Goal: Information Seeking & Learning: Check status

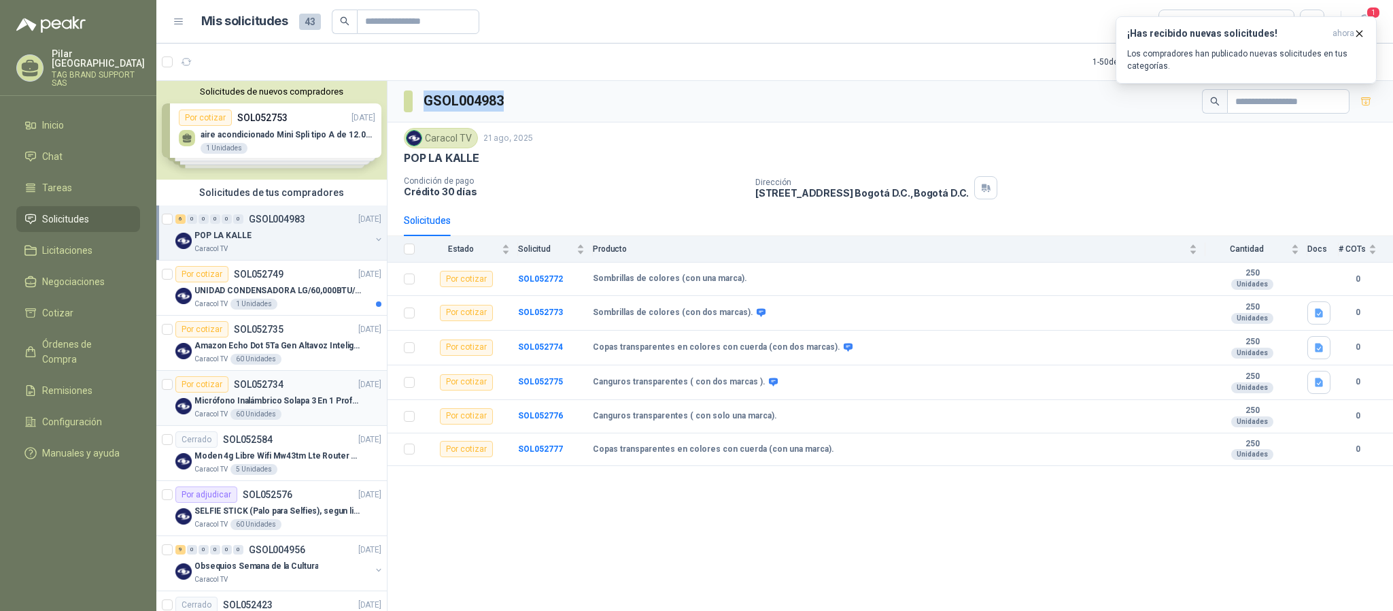
click at [318, 390] on div "Por cotizar SOL052734 [DATE]" at bounding box center [278, 384] width 206 height 16
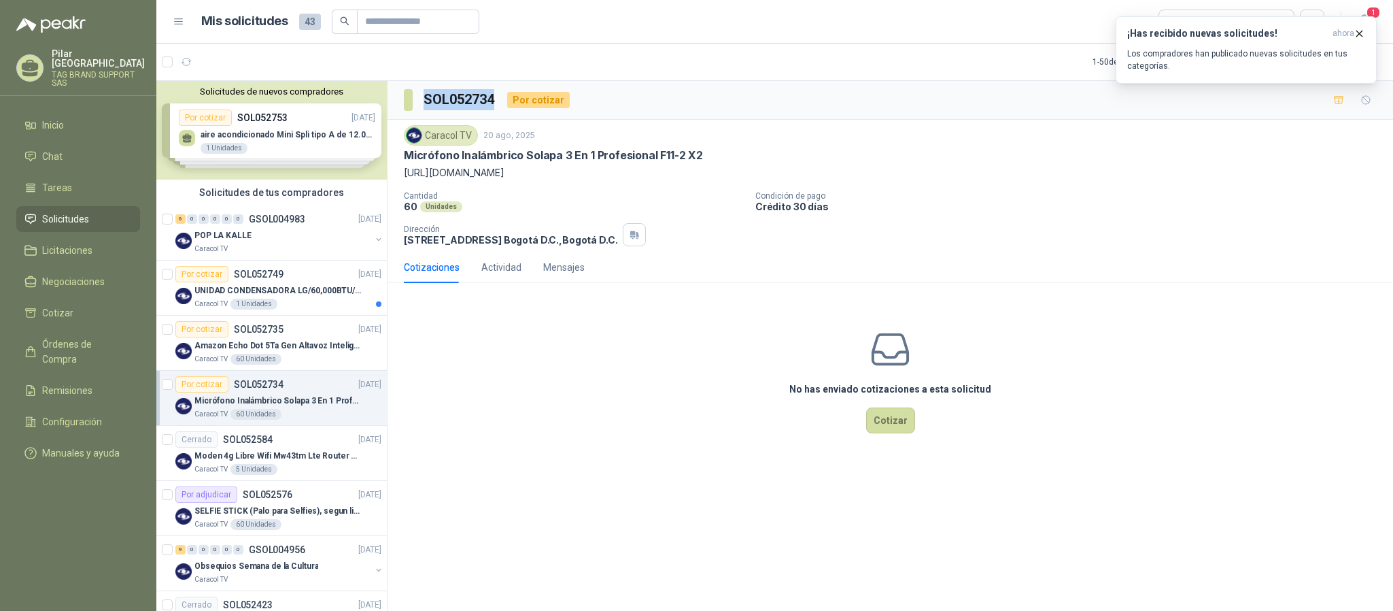
drag, startPoint x: 494, startPoint y: 105, endPoint x: 416, endPoint y: 111, distance: 78.4
click at [416, 111] on section "SOL052734" at bounding box center [450, 100] width 92 height 22
copy section "SOL052734"
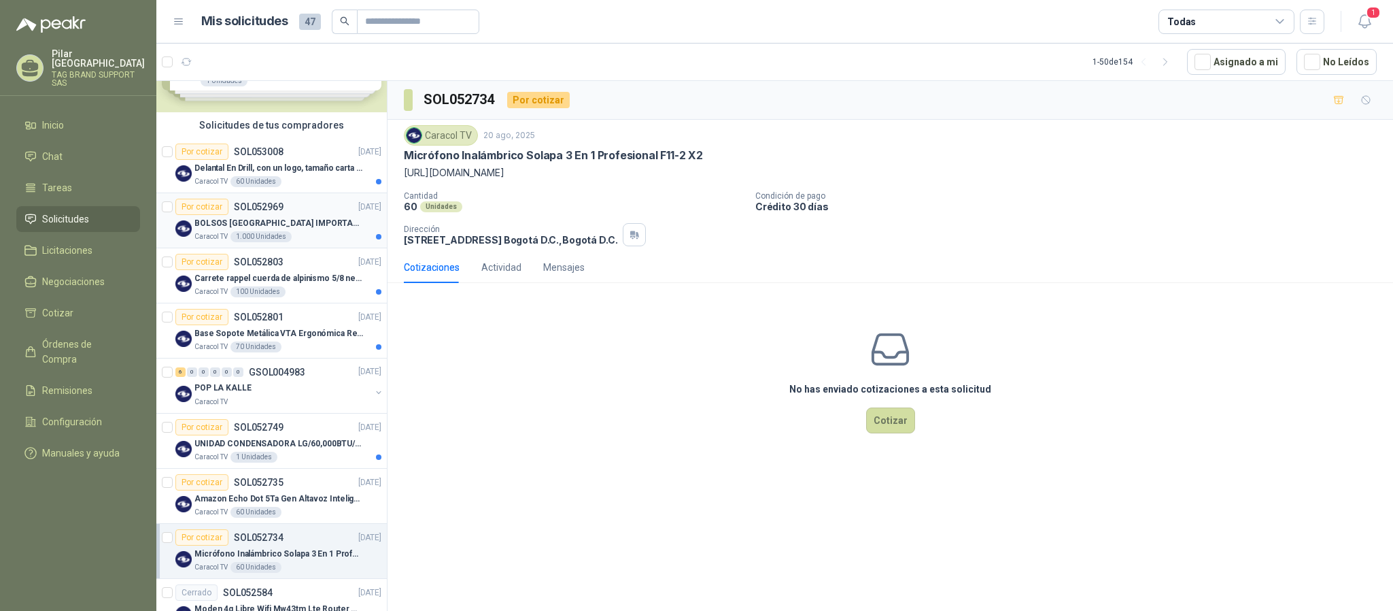
scroll to position [70, 0]
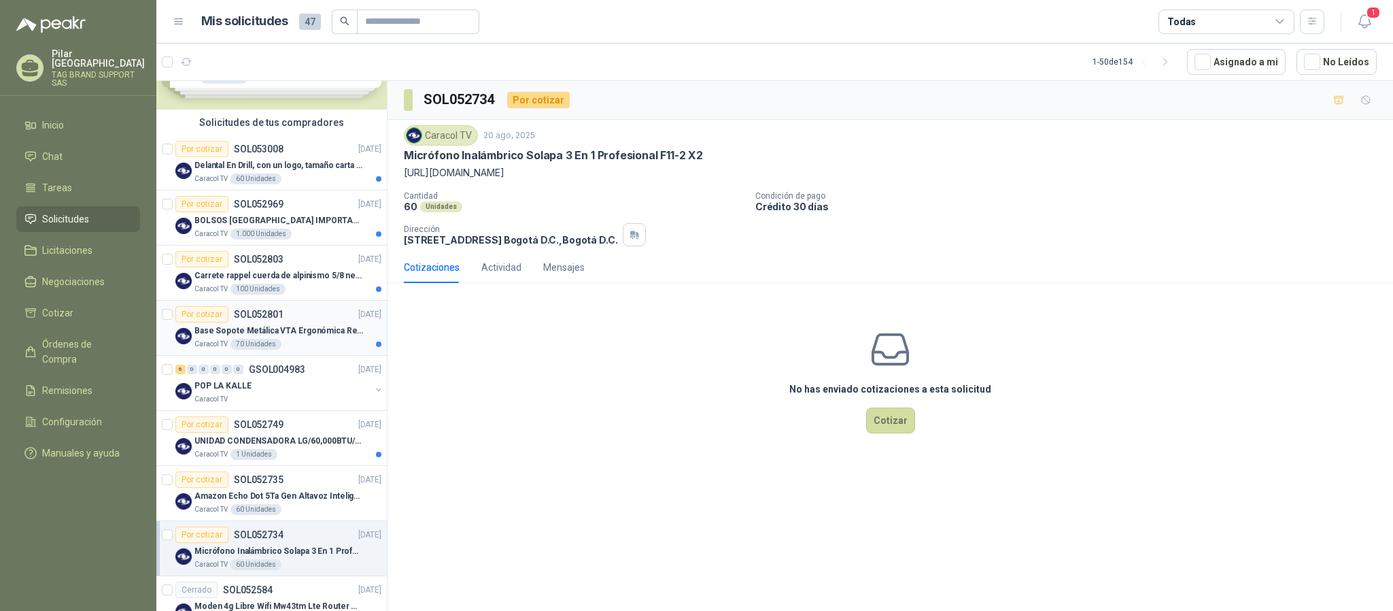
click at [311, 331] on p "Base Sopote Metálica VTA Ergonómica Retráctil para Portátil" at bounding box center [278, 330] width 169 height 13
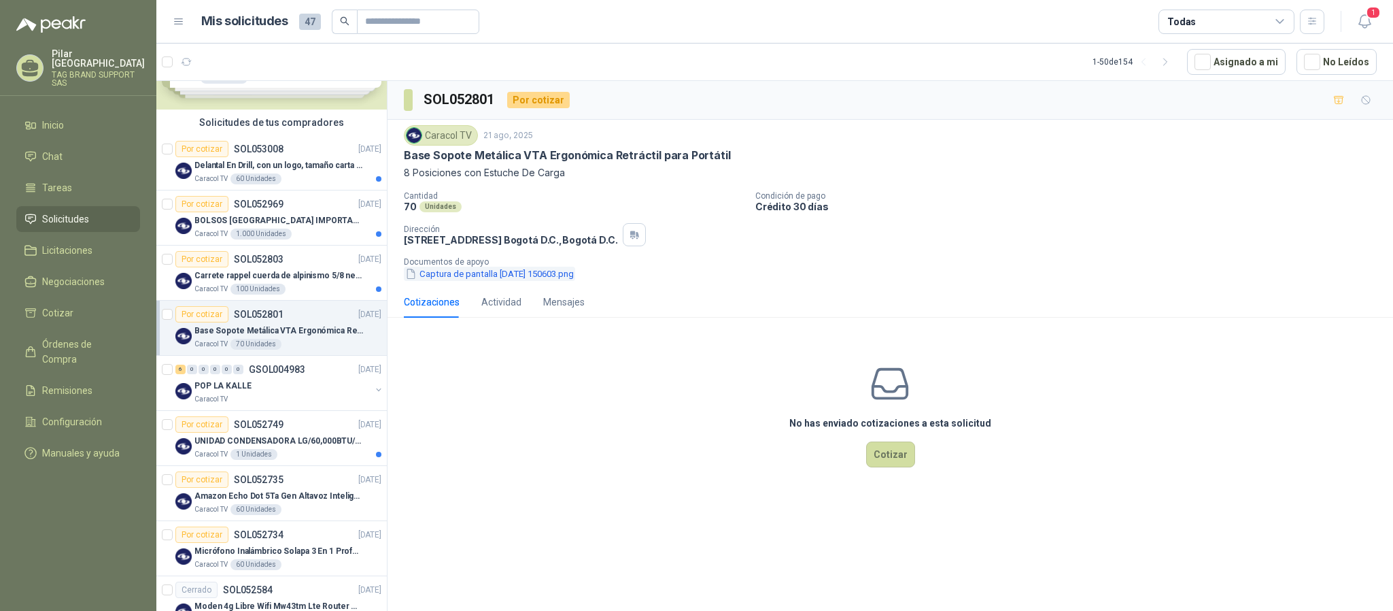
click at [488, 277] on button "Captura de pantalla 2025-08-21 150603.png" at bounding box center [489, 274] width 171 height 14
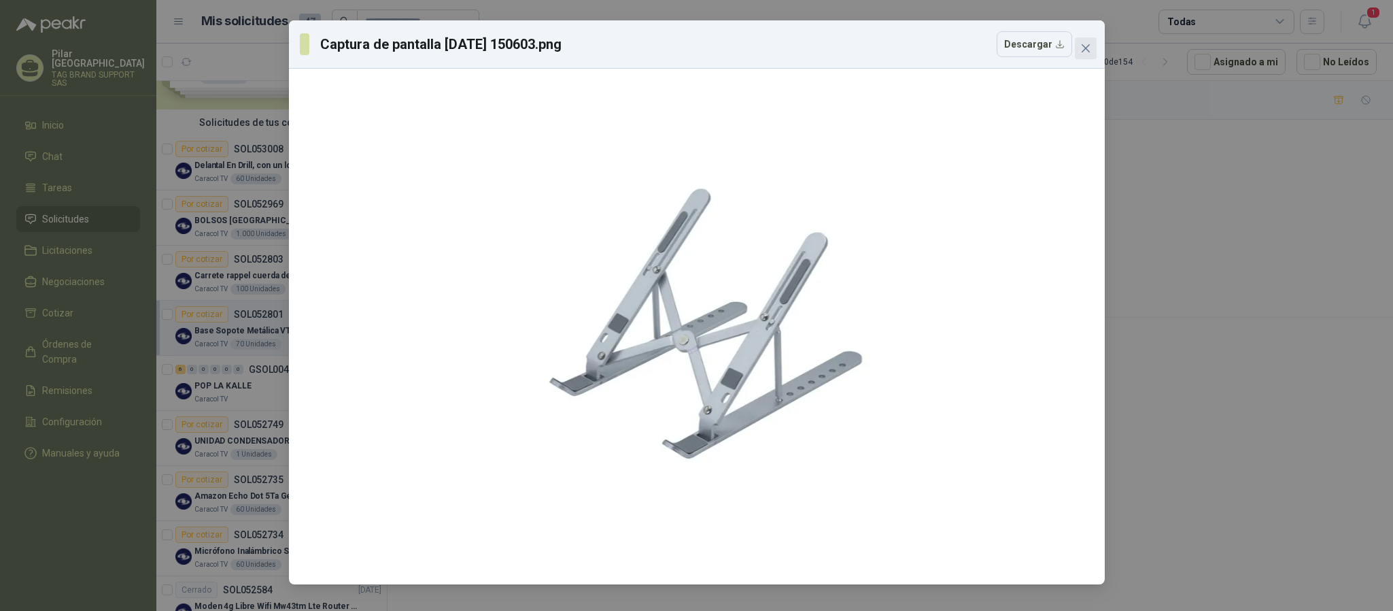
click at [1090, 50] on icon "close" at bounding box center [1085, 48] width 11 height 11
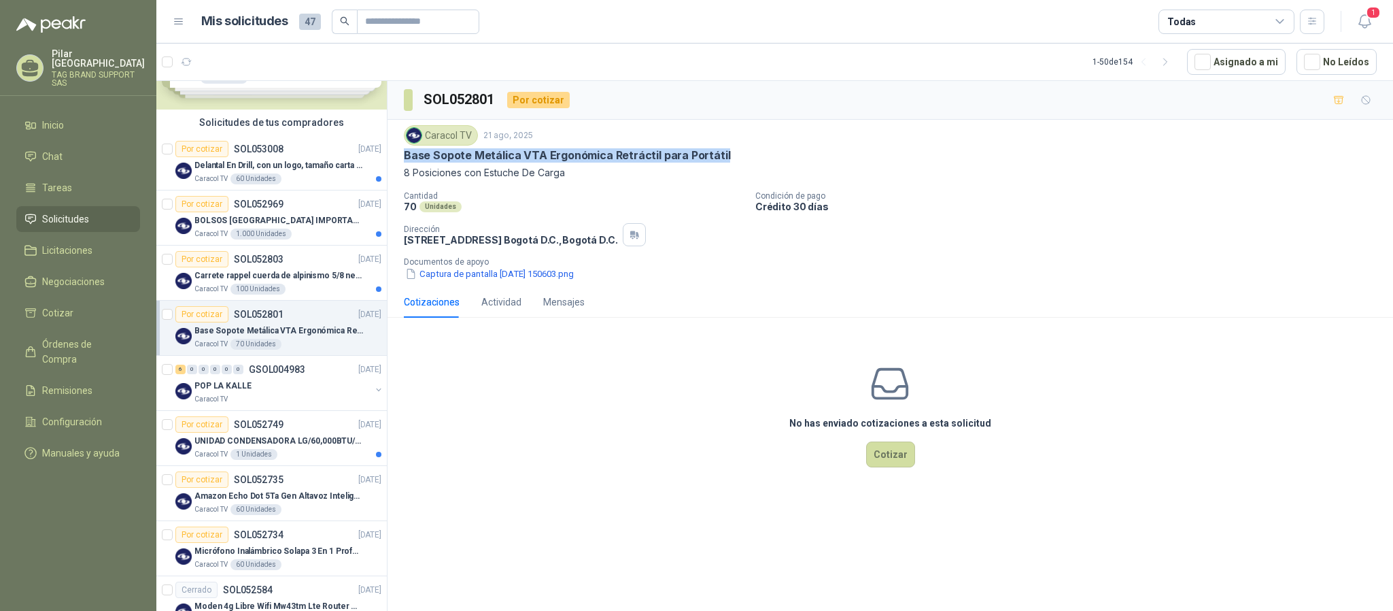
drag, startPoint x: 406, startPoint y: 154, endPoint x: 724, endPoint y: 159, distance: 318.3
click at [724, 159] on div "Base Sopote Metálica VTA Ergonómica Retráctil para Portátil" at bounding box center [890, 155] width 973 height 14
copy p "Base Sopote Metálica VTA Ergonómica Retráctil para Portátil"
click at [479, 277] on button "Captura de pantalla 2025-08-21 150603.png" at bounding box center [489, 274] width 171 height 14
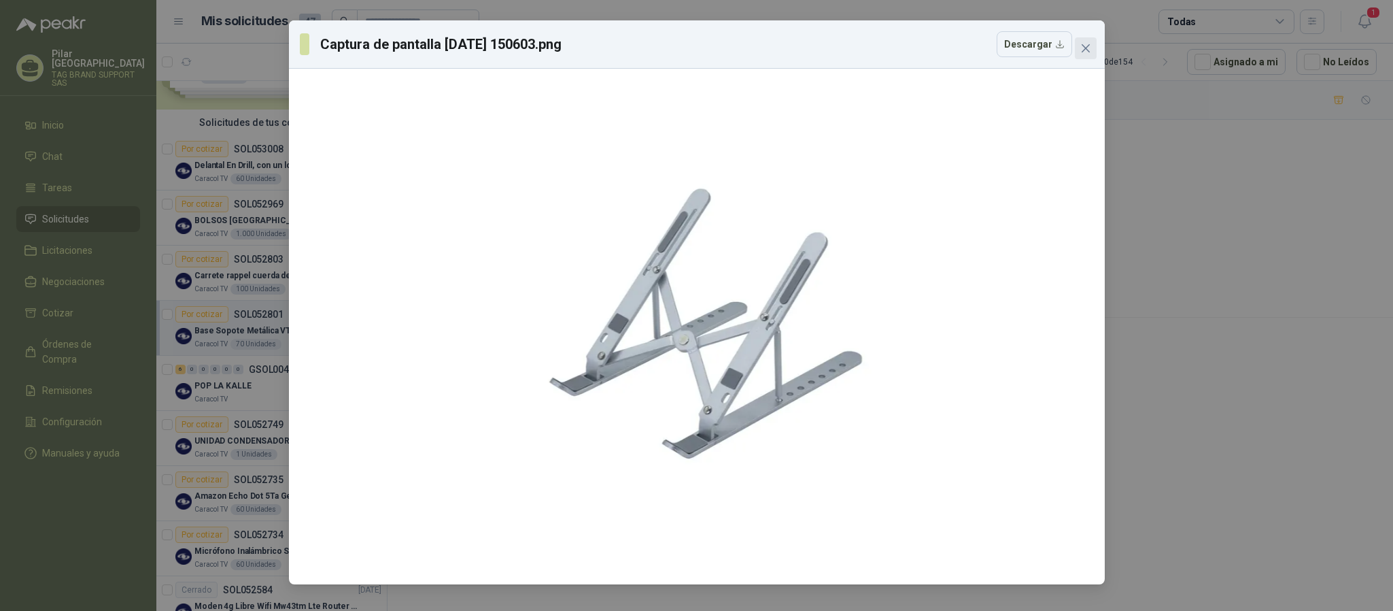
click at [1087, 49] on icon "close" at bounding box center [1085, 48] width 11 height 11
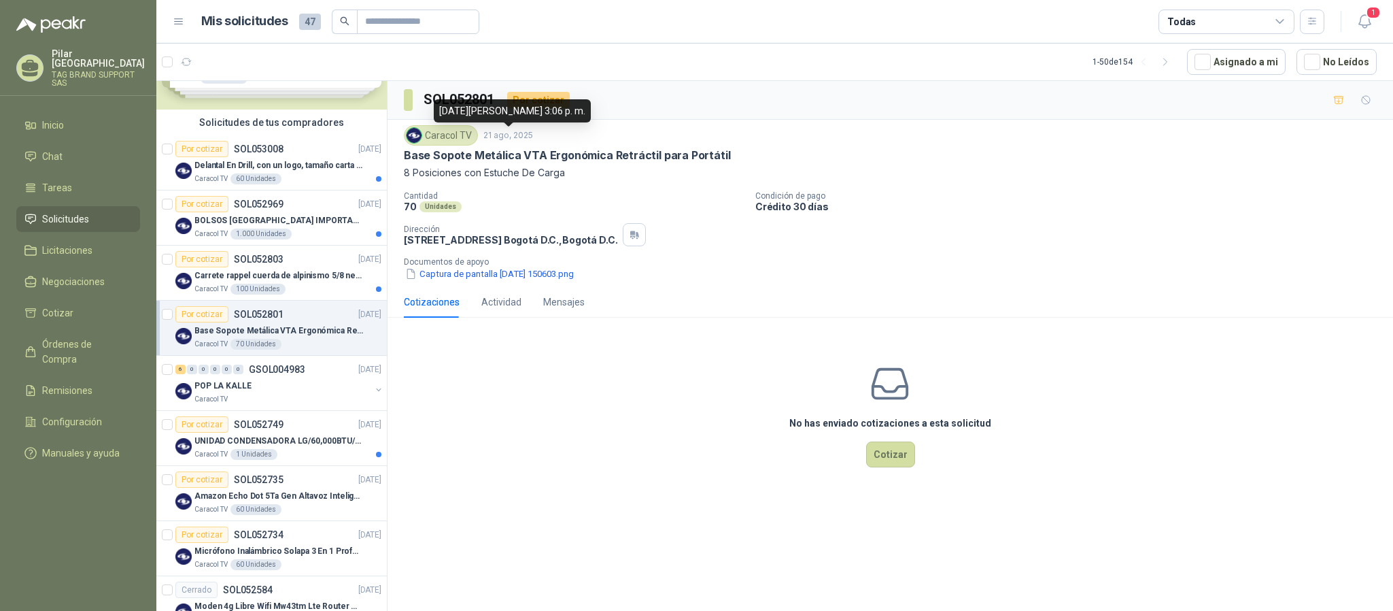
click at [496, 105] on div "21 de agosto de 2025, 3:06 p. m." at bounding box center [512, 110] width 157 height 23
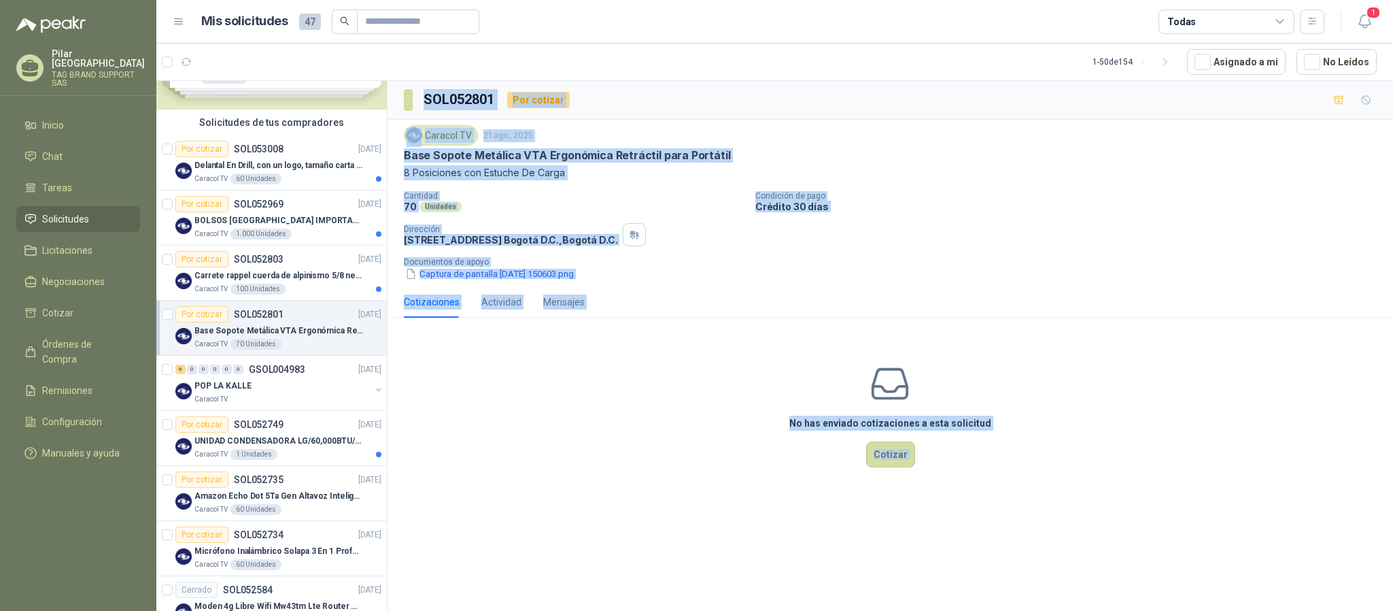
drag, startPoint x: 496, startPoint y: 105, endPoint x: 404, endPoint y: 98, distance: 92.7
click at [404, 98] on body "Pilar Montenegro TAG BRAND SUPPORT SAS Inicio Chat Tareas Solicitudes Licitacio…" at bounding box center [696, 305] width 1393 height 611
click at [404, 98] on span at bounding box center [408, 100] width 9 height 22
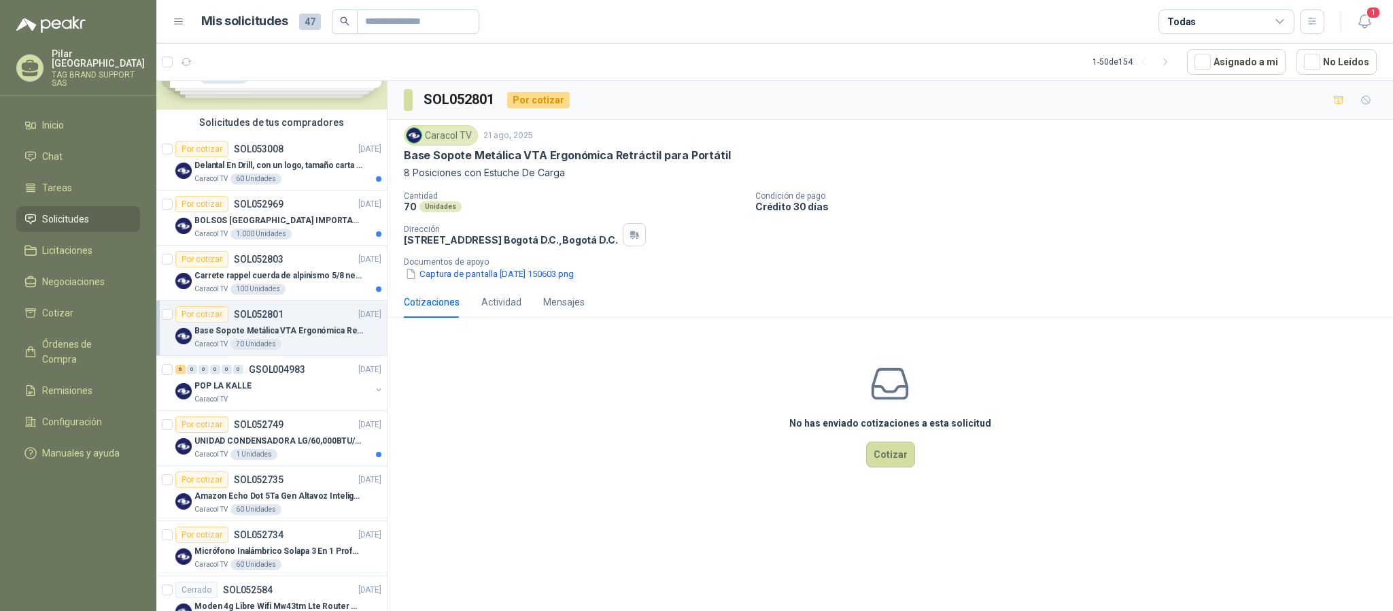
click at [488, 97] on h3 "SOL052801" at bounding box center [460, 99] width 73 height 21
drag, startPoint x: 492, startPoint y: 102, endPoint x: 426, endPoint y: 96, distance: 66.2
click at [426, 96] on h3 "SOL052801" at bounding box center [460, 99] width 73 height 21
copy h3 "SOL052801"
click at [296, 279] on p "Carrete rappel cuerda de alpinismo 5/8 negra 16mm" at bounding box center [278, 275] width 169 height 13
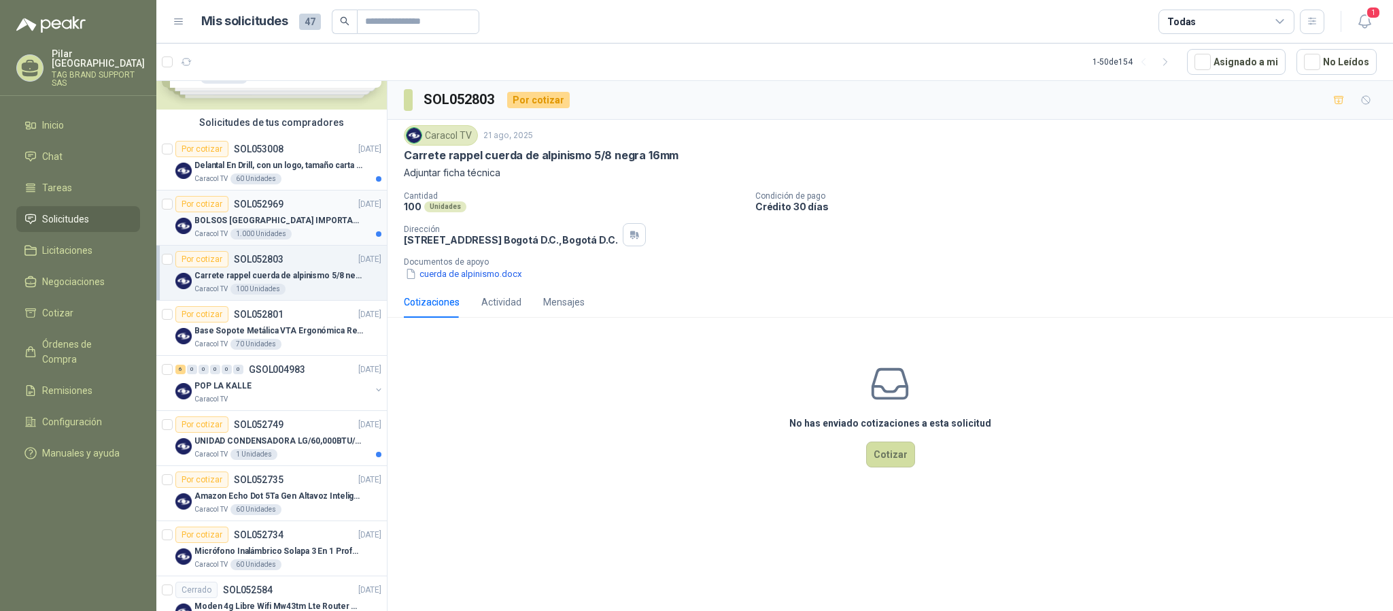
click at [315, 220] on p "BOLSOS VENECIA IMPORTADO VA-397-1" at bounding box center [278, 220] width 169 height 13
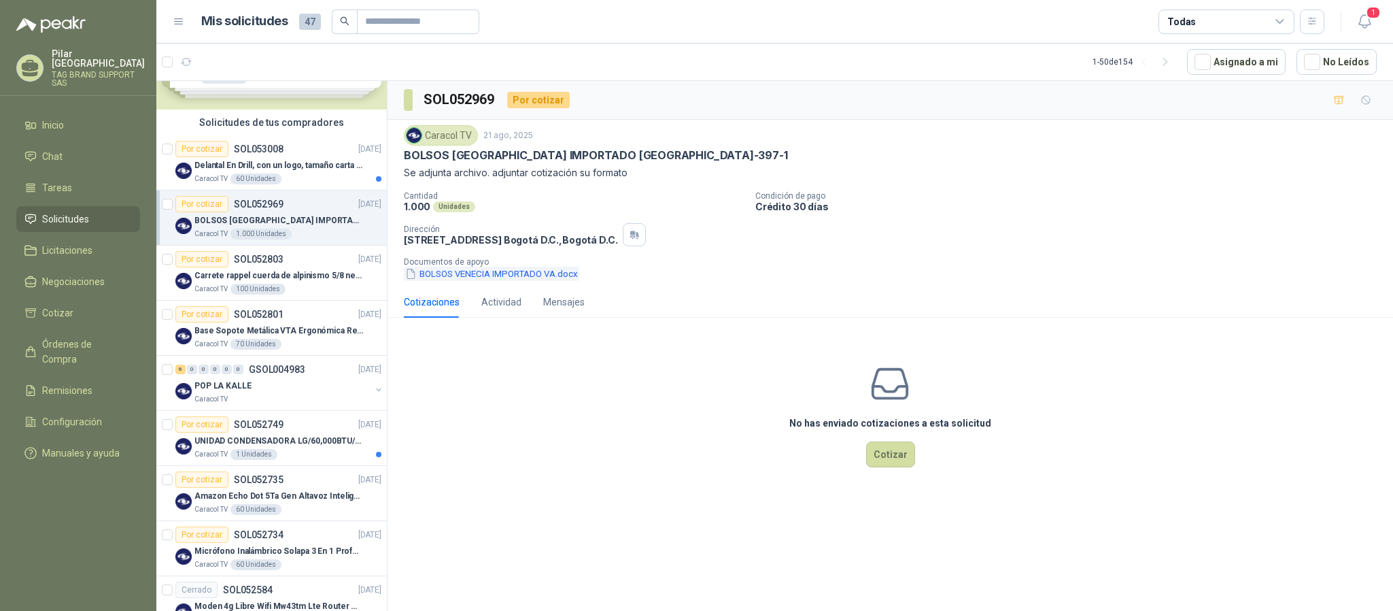
click at [461, 277] on button "BOLSOS VENECIA IMPORTADO VA.docx" at bounding box center [491, 274] width 175 height 14
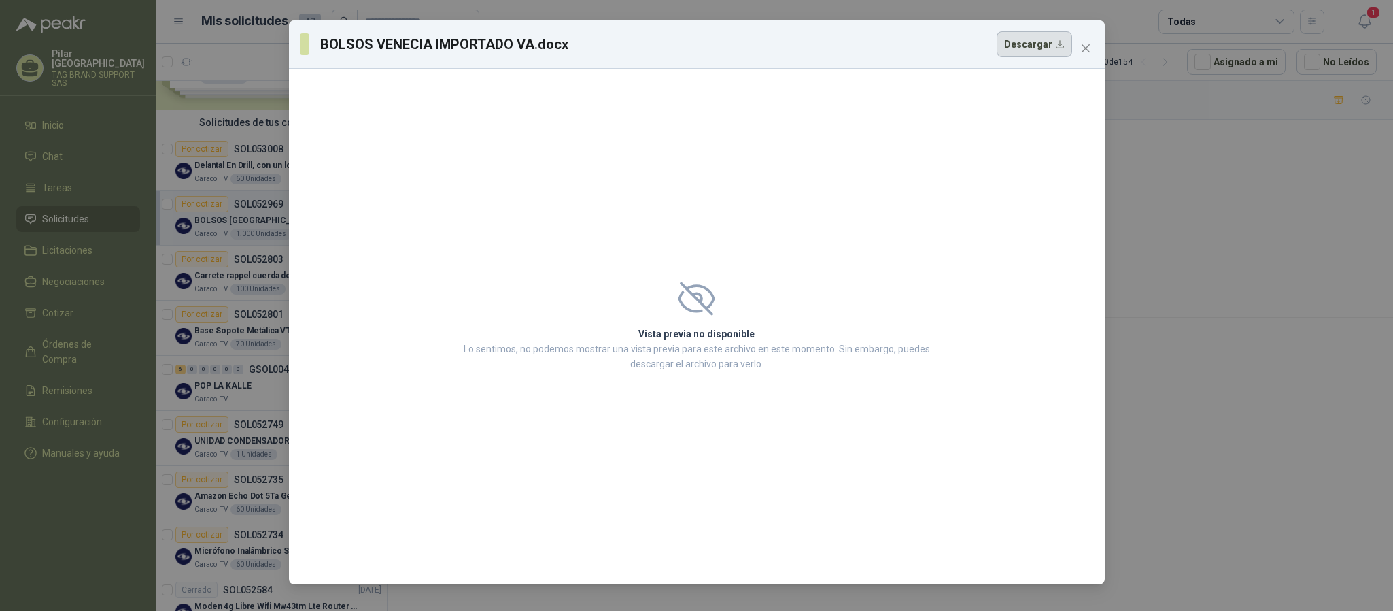
click at [1046, 47] on button "Descargar" at bounding box center [1034, 44] width 75 height 26
click at [1083, 45] on icon "close" at bounding box center [1085, 48] width 11 height 11
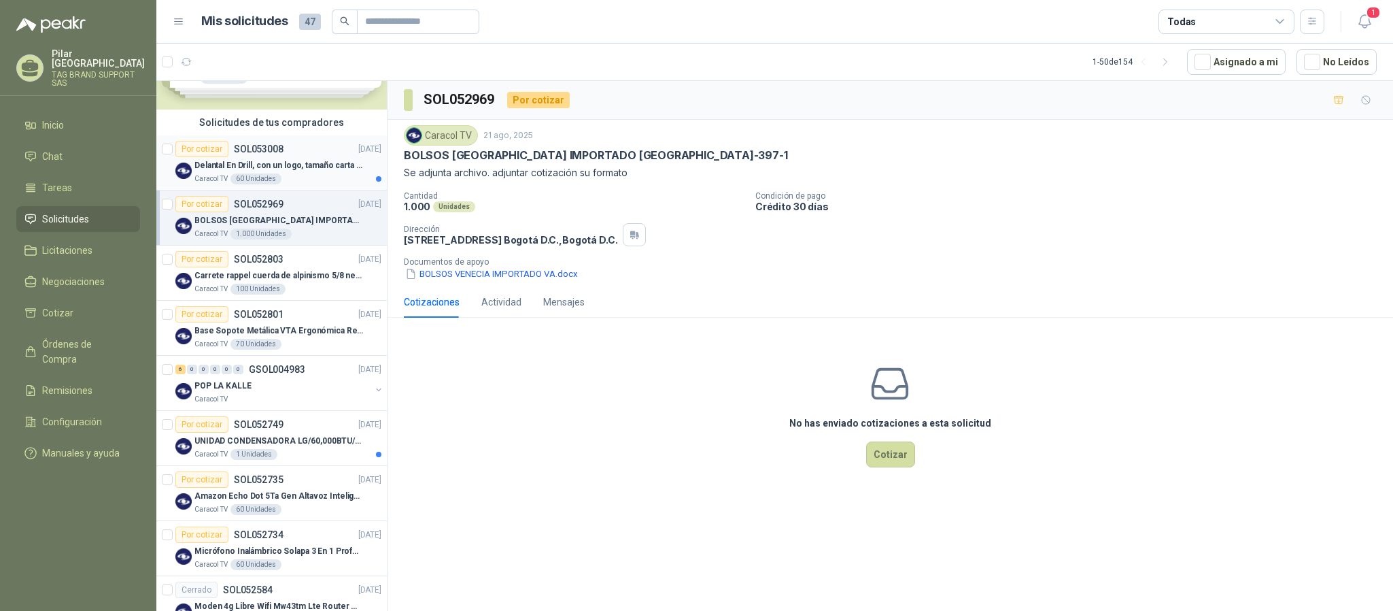
click at [298, 186] on article "Por cotizar SOL053008 21/08/25 Delantal En Drill, con un logo, tamaño carta 1 t…" at bounding box center [271, 162] width 231 height 55
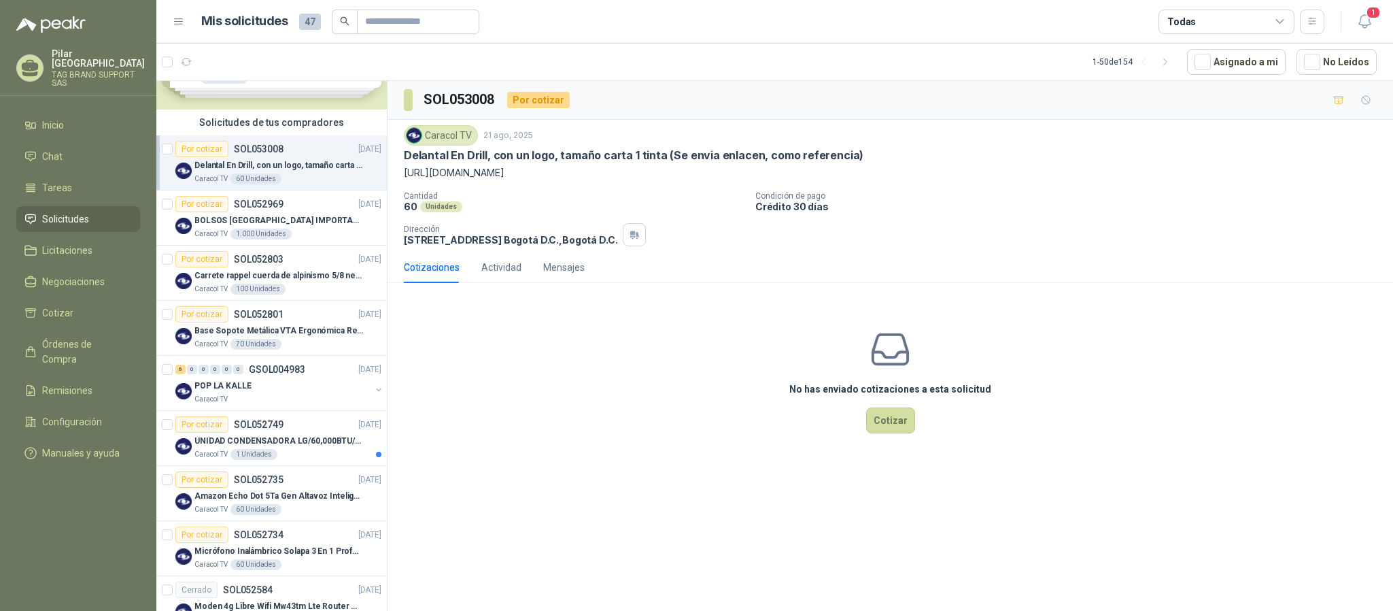
drag, startPoint x: 757, startPoint y: 173, endPoint x: 404, endPoint y: 177, distance: 353.6
click at [404, 177] on p "https://articulo.mercadolibre.com.co/MCO-893319310-delantal-en-drill-_JM" at bounding box center [890, 172] width 973 height 15
copy p "https://articulo.mercadolibre.com.co/MCO-893319310-delantal-en-drill-_JM"
drag, startPoint x: 406, startPoint y: 154, endPoint x: 484, endPoint y: 154, distance: 78.2
click at [484, 154] on p "Delantal En Drill, con un logo, tamaño carta 1 tinta (Se envia enlacen, como re…" at bounding box center [634, 155] width 460 height 14
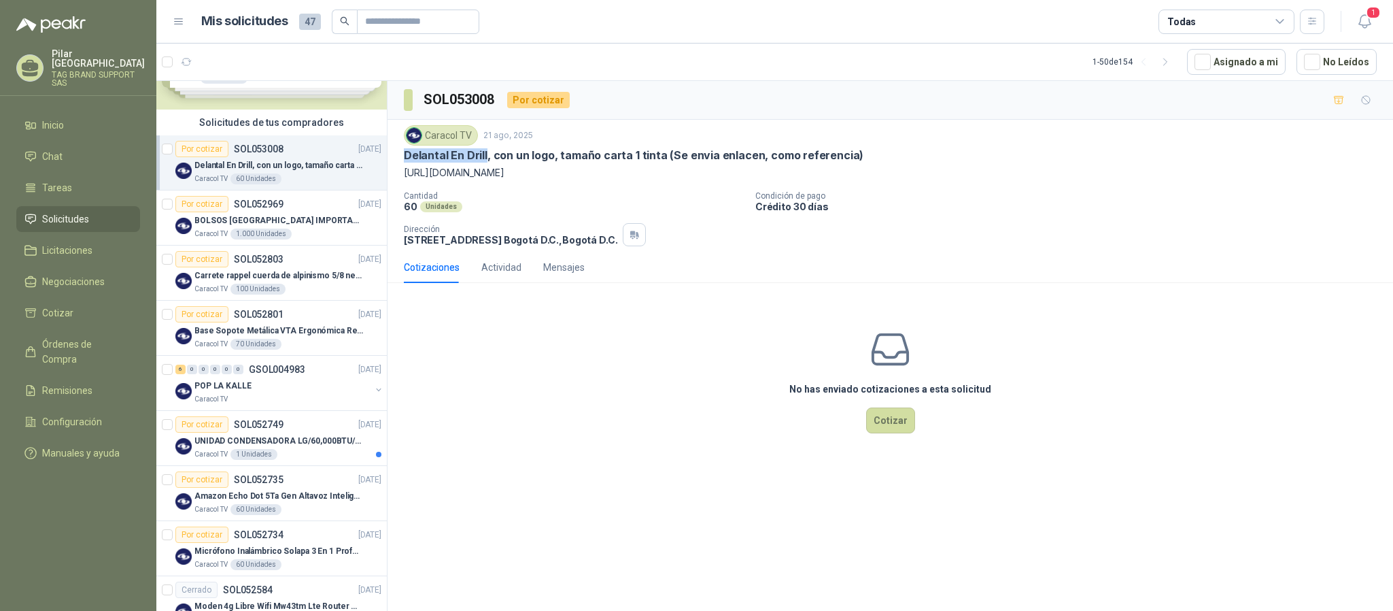
copy p "Delantal En Drill"
click at [300, 366] on p "GSOL004983" at bounding box center [277, 369] width 56 height 10
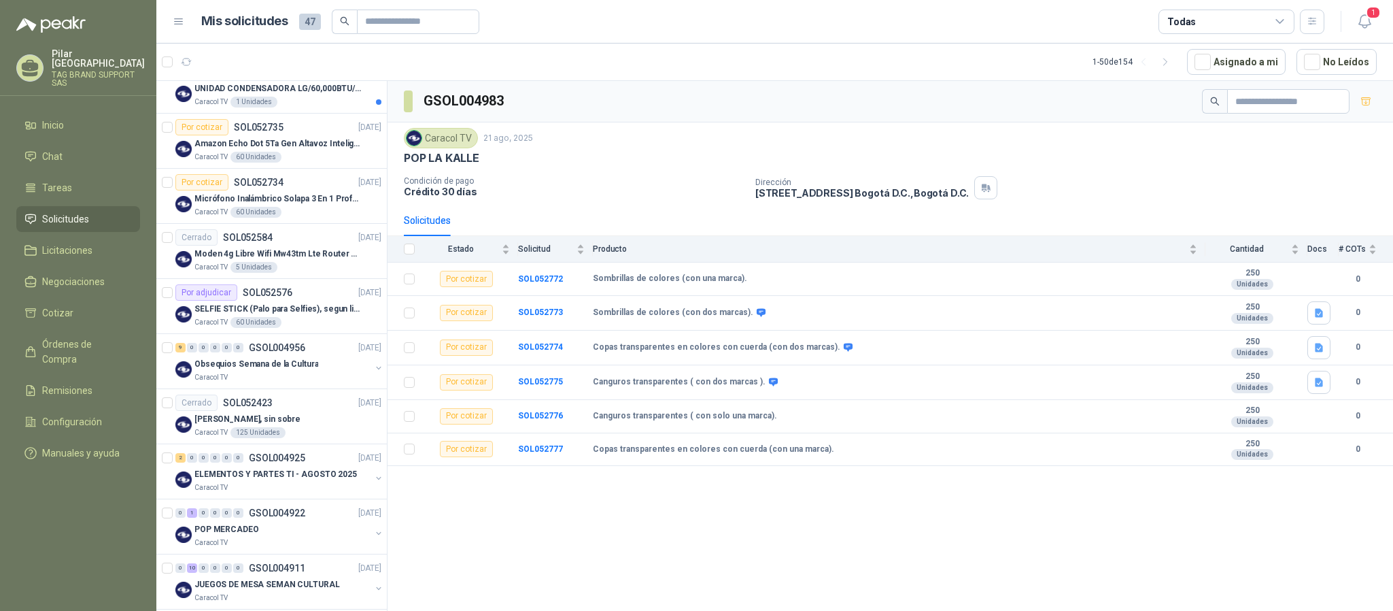
scroll to position [424, 0]
click at [273, 539] on div "Caracol TV" at bounding box center [282, 540] width 176 height 11
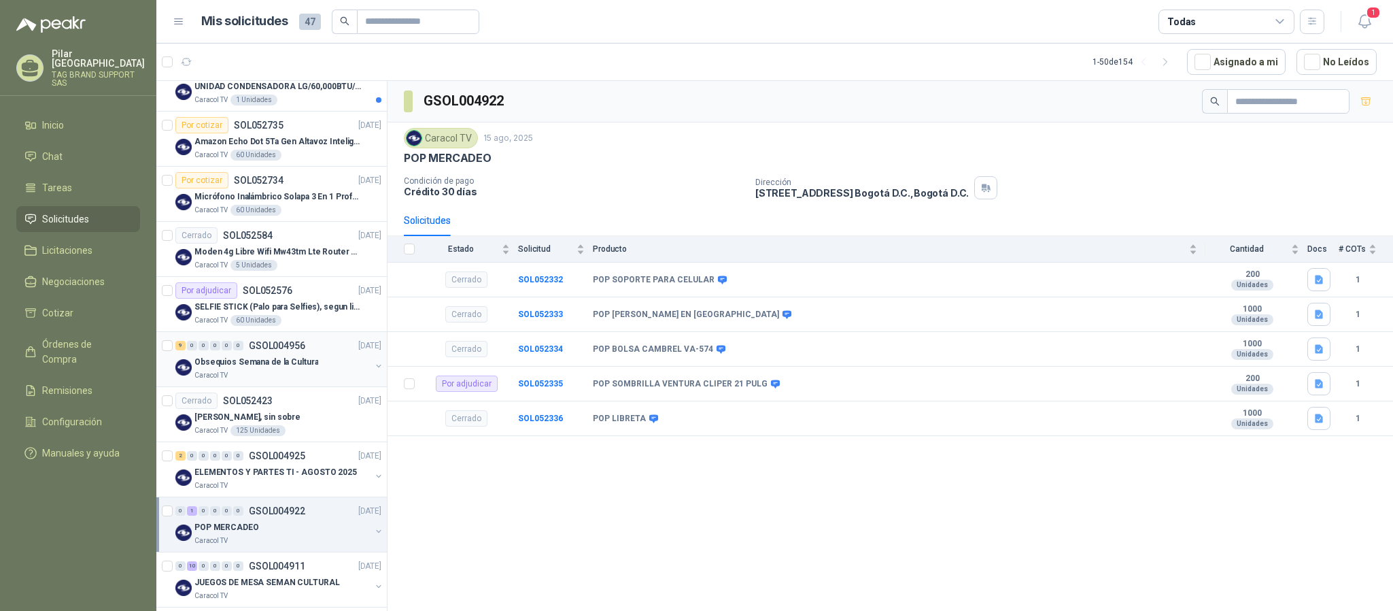
click at [303, 376] on div "Caracol TV" at bounding box center [282, 375] width 176 height 11
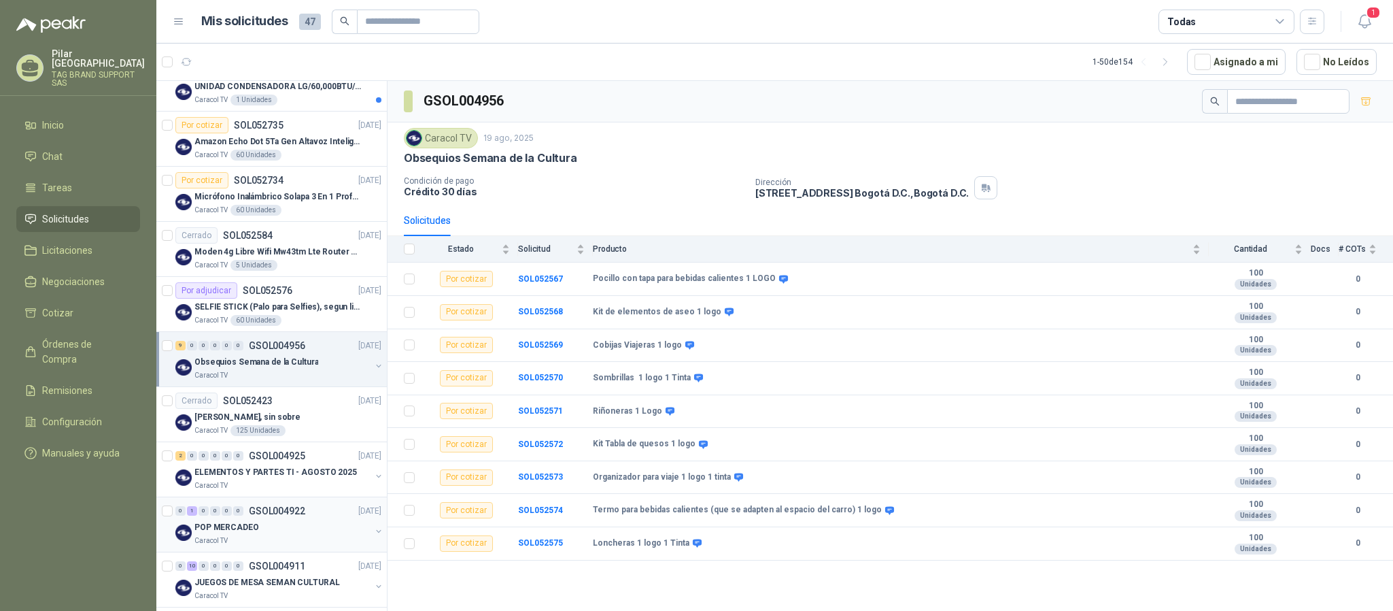
click at [267, 515] on p "GSOL004922" at bounding box center [277, 511] width 56 height 10
